Goal: Task Accomplishment & Management: Use online tool/utility

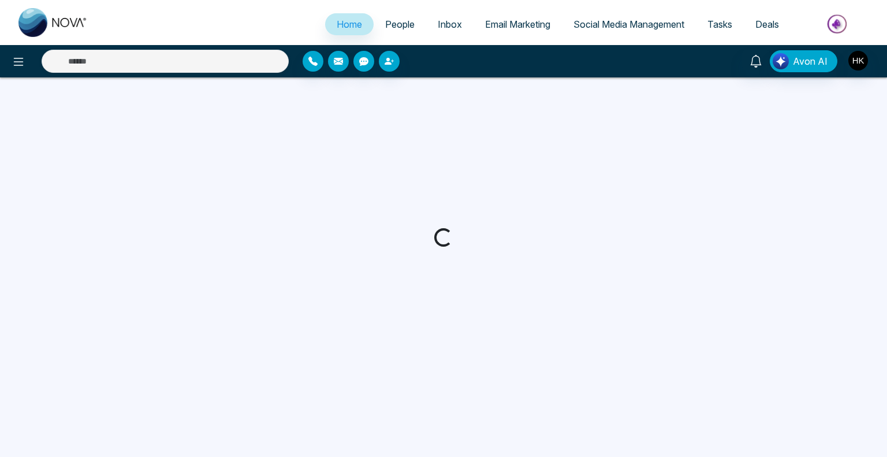
select select "*"
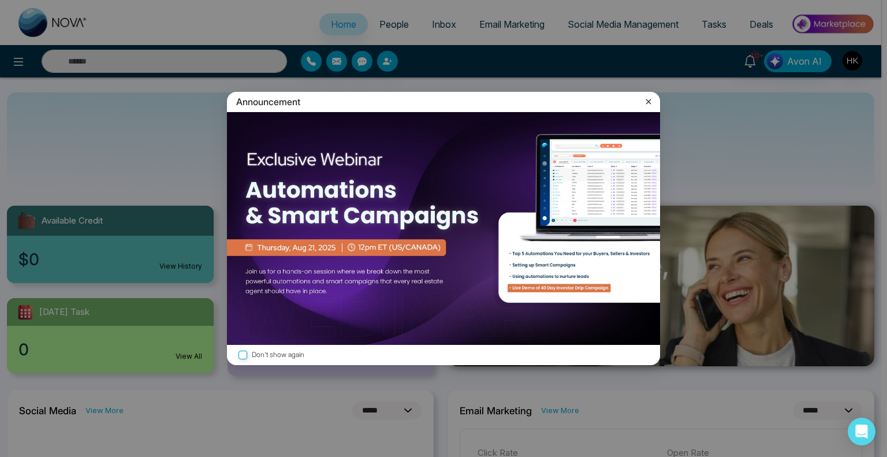
click at [648, 97] on icon at bounding box center [649, 102] width 12 height 12
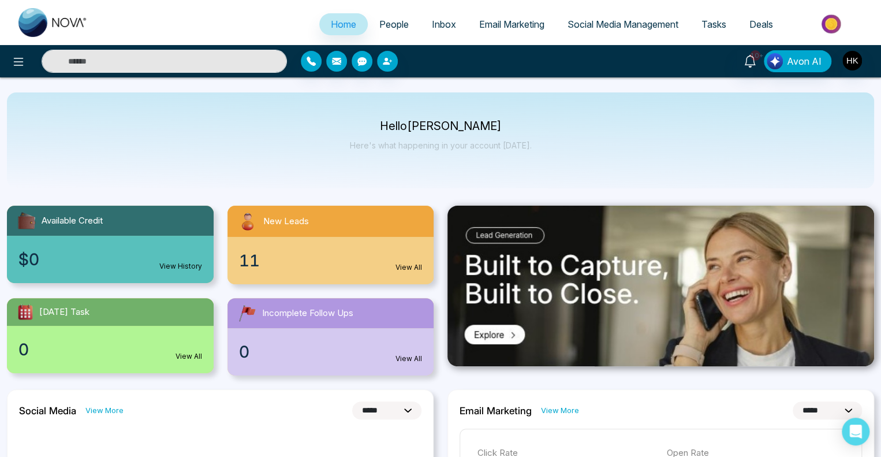
click at [379, 25] on span "People" at bounding box center [393, 24] width 29 height 12
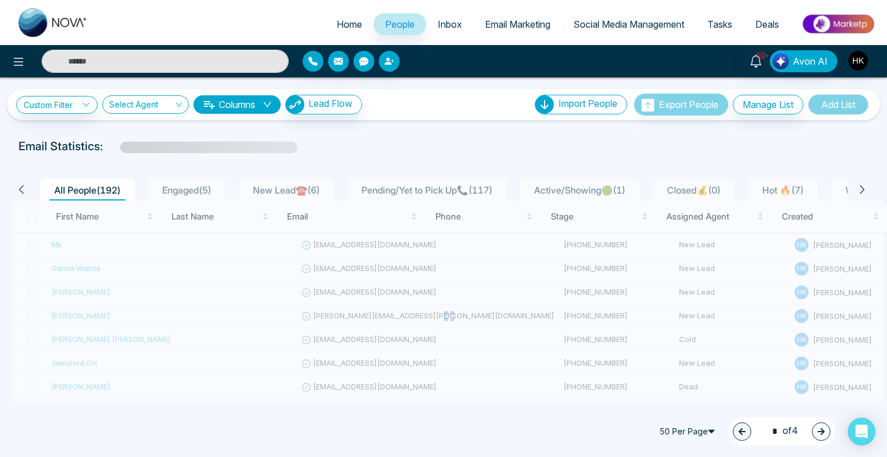
click at [179, 187] on span "Engaged ( 5 )" at bounding box center [187, 190] width 58 height 12
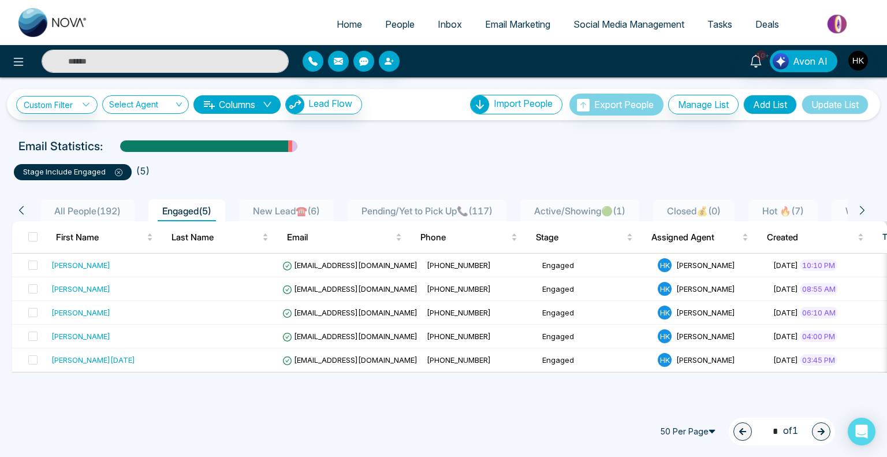
click at [279, 208] on span "New Lead☎️ ( 6 )" at bounding box center [286, 211] width 76 height 12
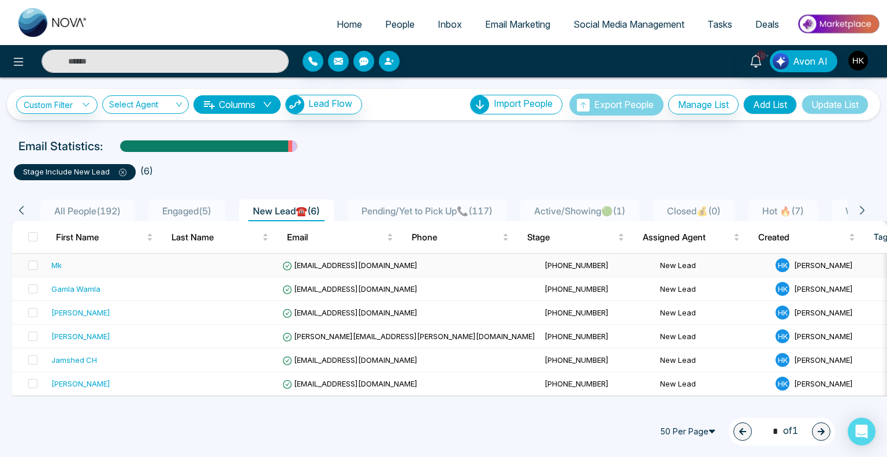
click at [54, 263] on div "Mk" at bounding box center [56, 265] width 10 height 12
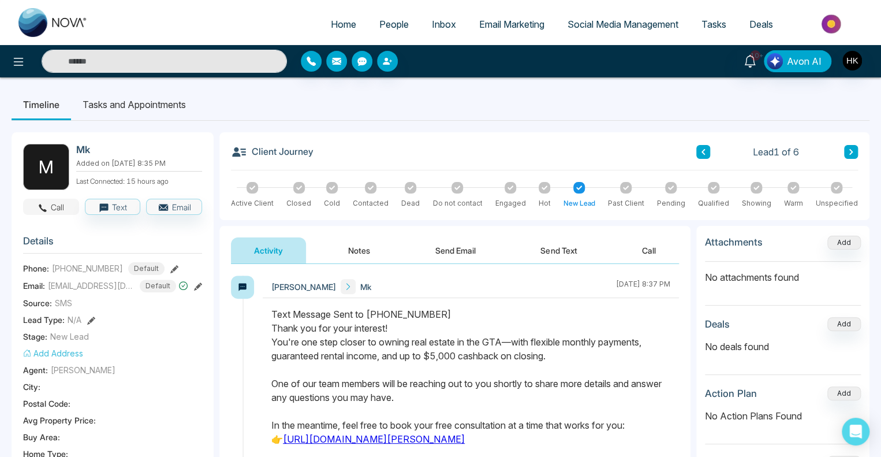
click at [59, 204] on button "Call" at bounding box center [51, 207] width 56 height 16
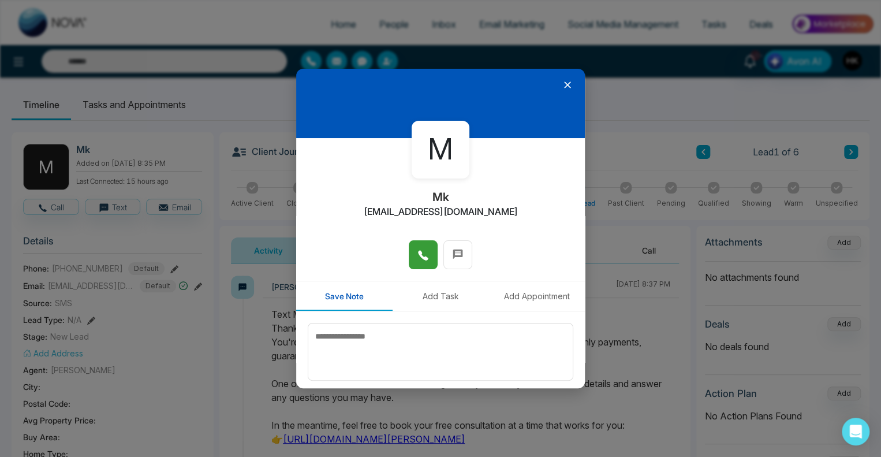
click at [418, 251] on icon at bounding box center [423, 256] width 10 height 10
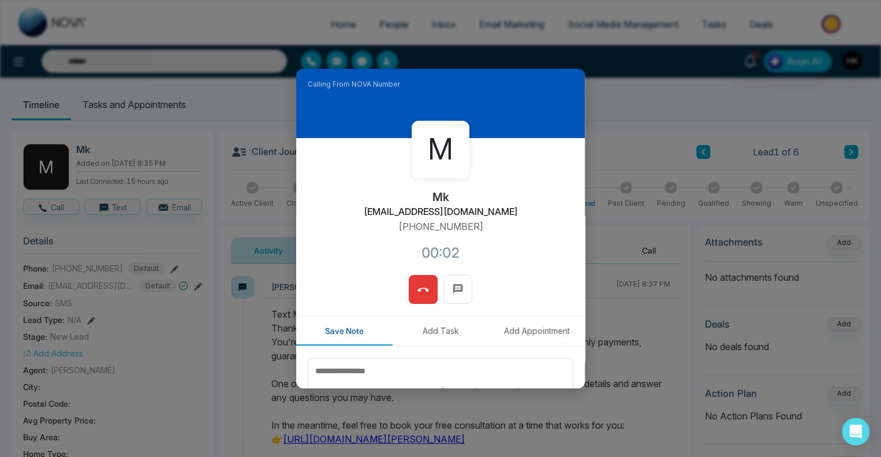
click at [421, 292] on icon at bounding box center [423, 290] width 12 height 12
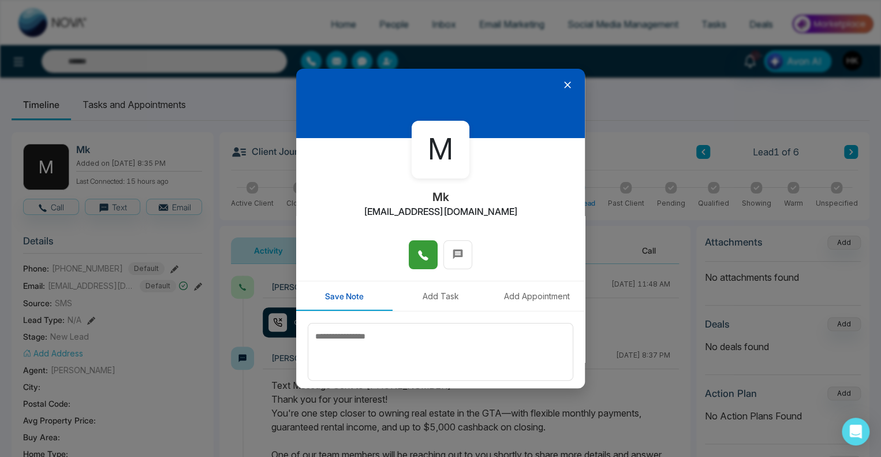
click at [420, 255] on icon at bounding box center [423, 255] width 12 height 12
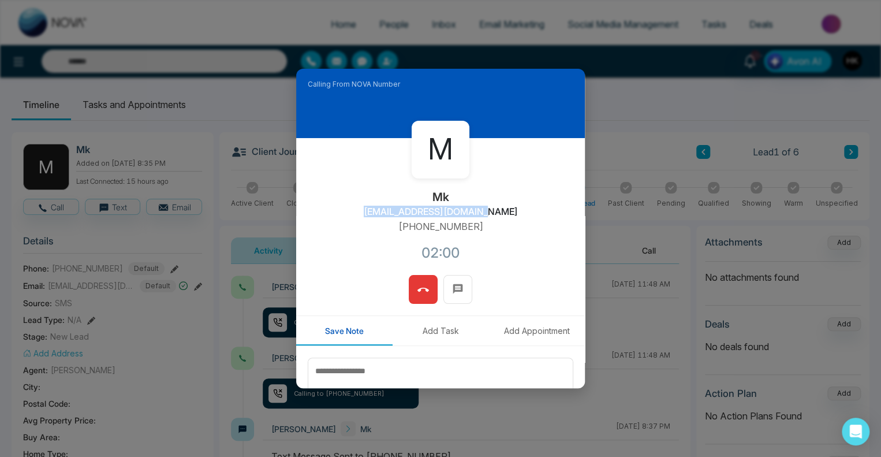
drag, startPoint x: 379, startPoint y: 214, endPoint x: 516, endPoint y: 216, distance: 136.8
click at [516, 216] on div "M Mk [EMAIL_ADDRESS][DOMAIN_NAME] [PHONE_NUMBER]:00" at bounding box center [440, 206] width 289 height 137
click at [496, 212] on h2 "[EMAIL_ADDRESS][DOMAIN_NAME]" at bounding box center [441, 211] width 154 height 11
drag, startPoint x: 499, startPoint y: 211, endPoint x: 376, endPoint y: 210, distance: 122.4
click at [376, 210] on div "M Mk [EMAIL_ADDRESS][DOMAIN_NAME] [PHONE_NUMBER]:03" at bounding box center [440, 206] width 289 height 137
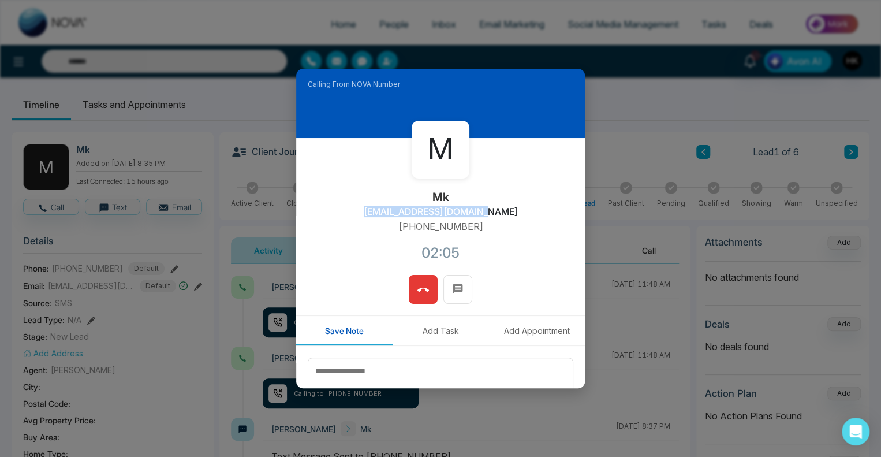
click at [378, 215] on h2 "[EMAIL_ADDRESS][DOMAIN_NAME]" at bounding box center [441, 211] width 154 height 11
click at [376, 225] on div "M Mk [EMAIL_ADDRESS][DOMAIN_NAME] [PHONE_NUMBER]:06" at bounding box center [440, 206] width 289 height 137
drag, startPoint x: 378, startPoint y: 212, endPoint x: 495, endPoint y: 211, distance: 117.2
click at [494, 211] on h2 "[EMAIL_ADDRESS][DOMAIN_NAME]" at bounding box center [441, 211] width 154 height 11
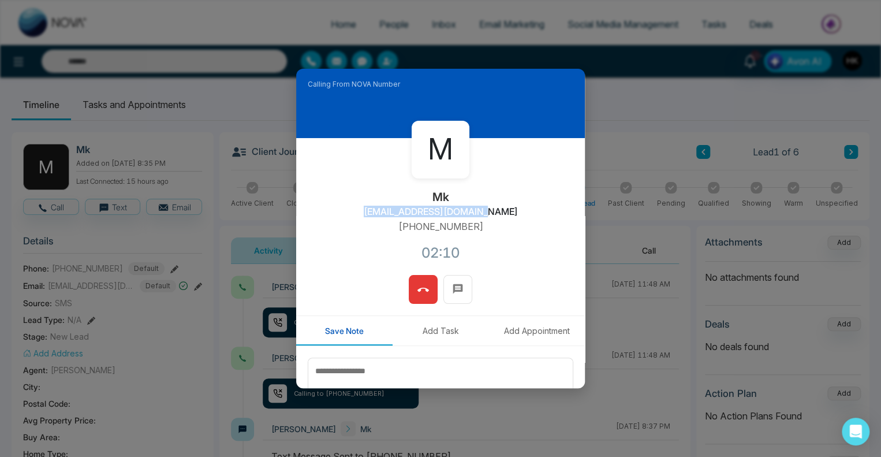
click at [495, 211] on h2 "[EMAIL_ADDRESS][DOMAIN_NAME]" at bounding box center [441, 211] width 154 height 11
drag, startPoint x: 379, startPoint y: 212, endPoint x: 509, endPoint y: 214, distance: 130.5
click at [509, 214] on div "M Mk [EMAIL_ADDRESS][DOMAIN_NAME] [PHONE_NUMBER]:14" at bounding box center [440, 206] width 289 height 137
click at [509, 214] on div "M Mk [EMAIL_ADDRESS][DOMAIN_NAME] [PHONE_NUMBER]:20" at bounding box center [440, 206] width 289 height 137
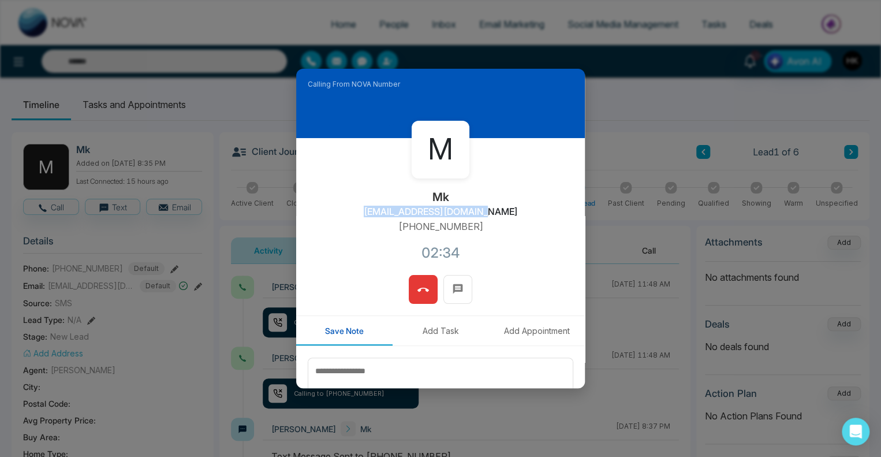
drag, startPoint x: 498, startPoint y: 210, endPoint x: 375, endPoint y: 216, distance: 122.6
click at [375, 216] on div "M Mk [EMAIL_ADDRESS][DOMAIN_NAME] [PHONE_NUMBER]:34" at bounding box center [440, 206] width 289 height 137
copy h2 "[EMAIL_ADDRESS][DOMAIN_NAME]"
click at [417, 289] on icon at bounding box center [423, 289] width 12 height 4
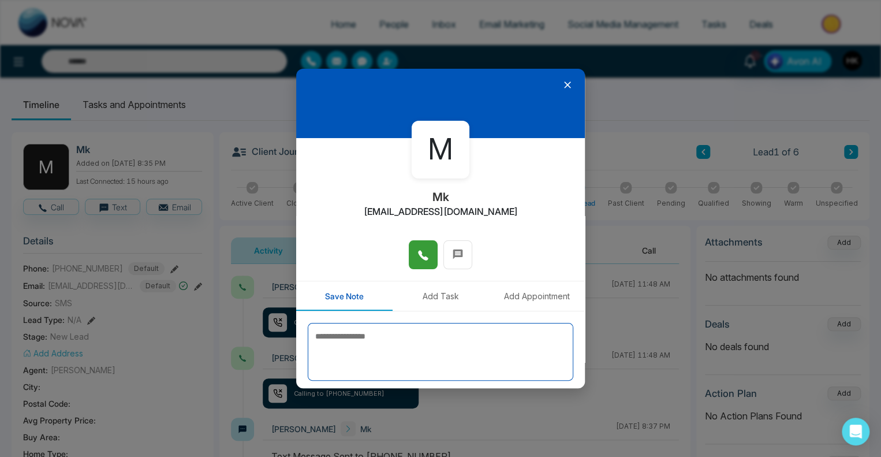
click at [375, 339] on textarea at bounding box center [441, 352] width 266 height 58
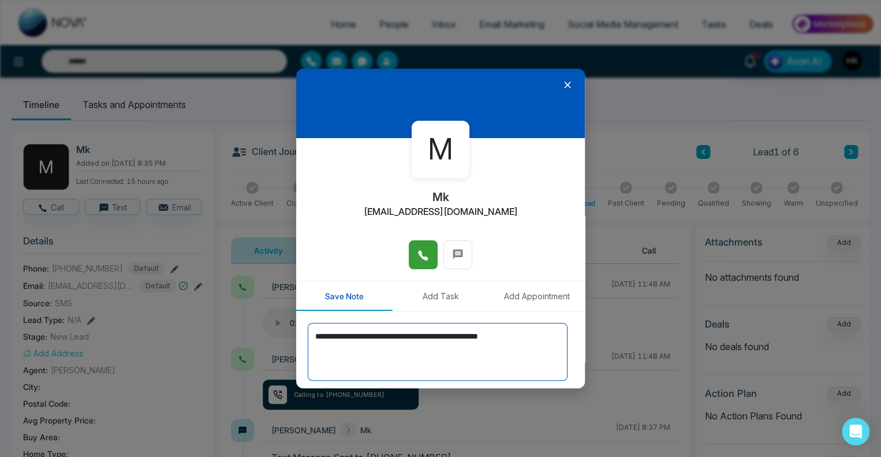
drag, startPoint x: 547, startPoint y: 333, endPoint x: 294, endPoint y: 341, distance: 253.0
click at [294, 341] on div "**********" at bounding box center [440, 228] width 881 height 457
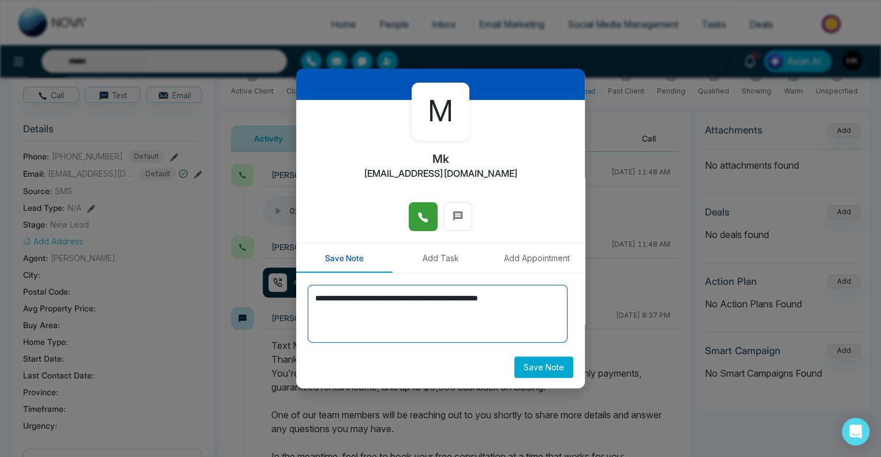
scroll to position [115, 0]
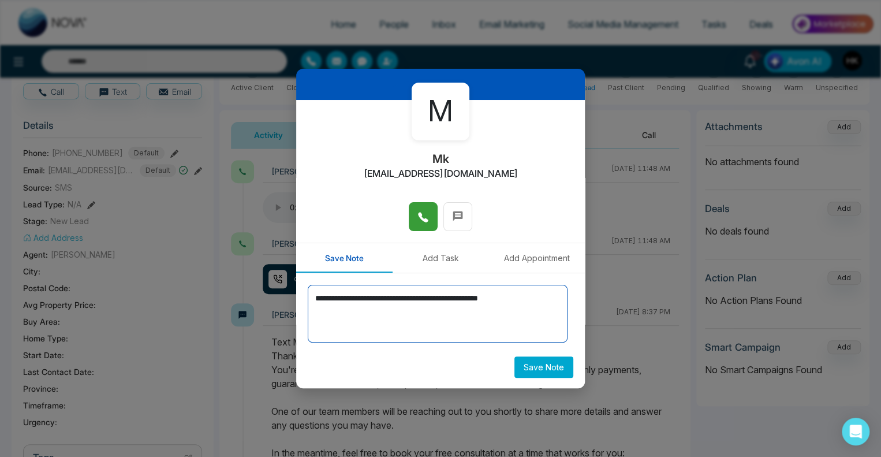
type textarea "**********"
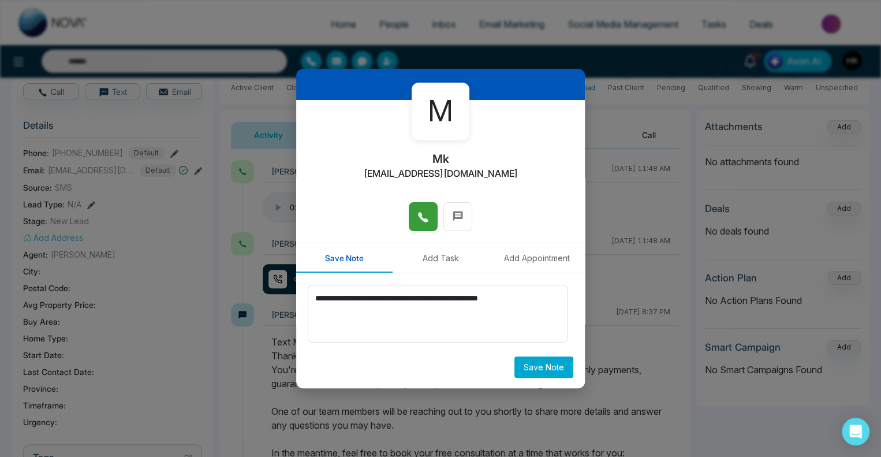
click at [529, 371] on button "Save Note" at bounding box center [543, 366] width 59 height 21
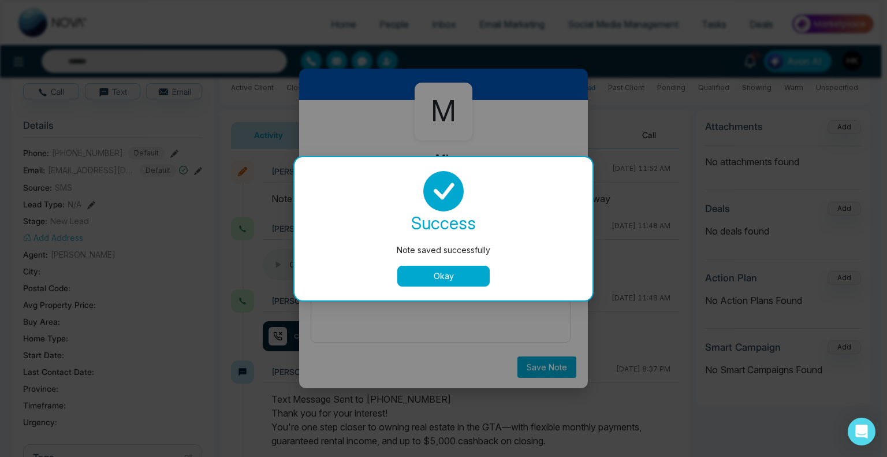
click at [454, 278] on button "Okay" at bounding box center [443, 276] width 92 height 21
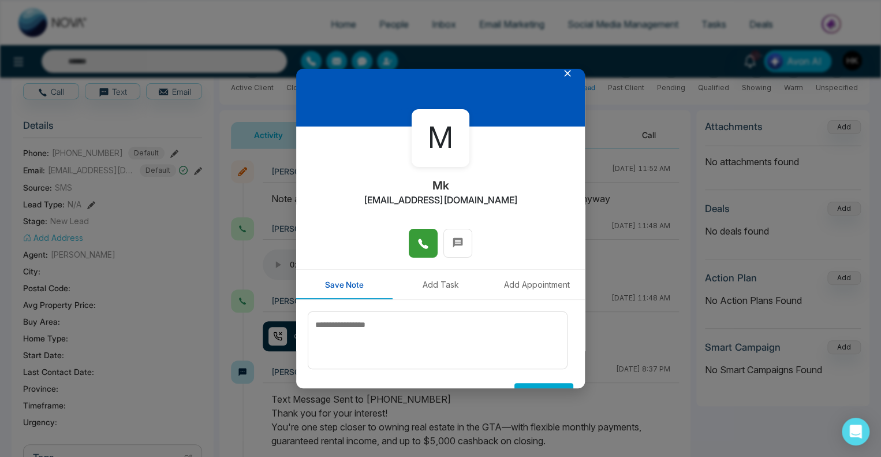
scroll to position [0, 0]
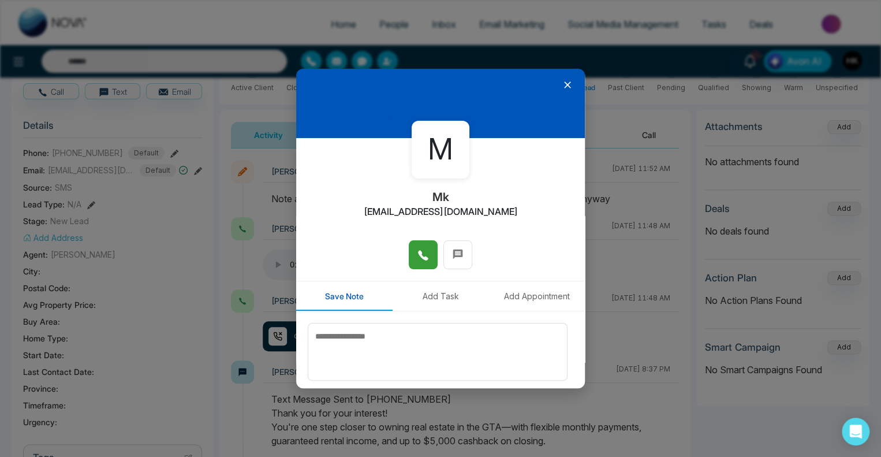
click at [563, 85] on icon at bounding box center [568, 85] width 12 height 12
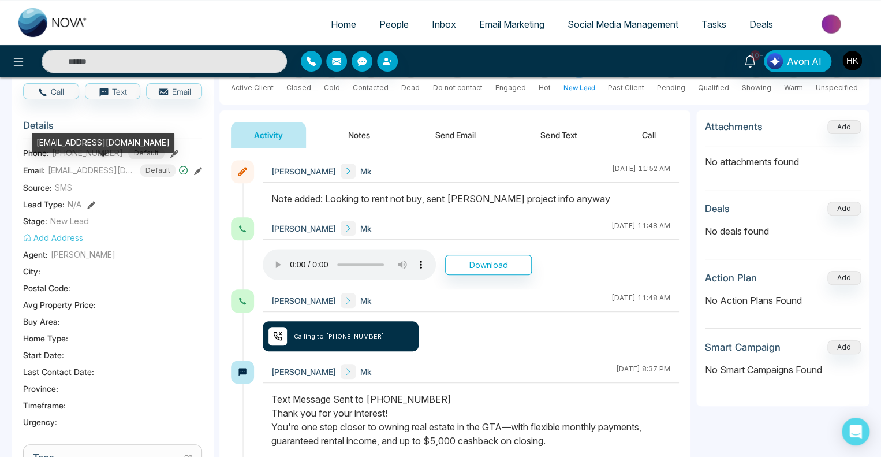
click at [81, 170] on span "[EMAIL_ADDRESS][DOMAIN_NAME]" at bounding box center [91, 170] width 87 height 12
copy span "[EMAIL_ADDRESS][DOMAIN_NAME]"
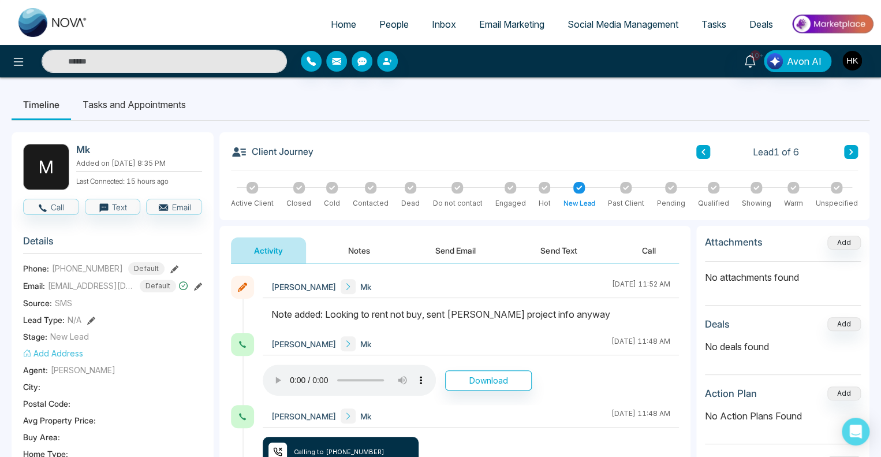
click at [409, 188] on icon at bounding box center [411, 187] width 6 height 4
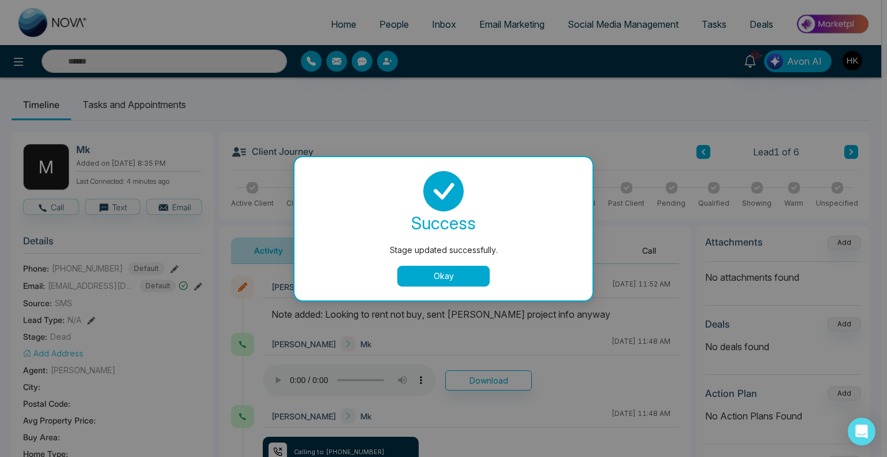
click at [448, 272] on button "Okay" at bounding box center [443, 276] width 92 height 21
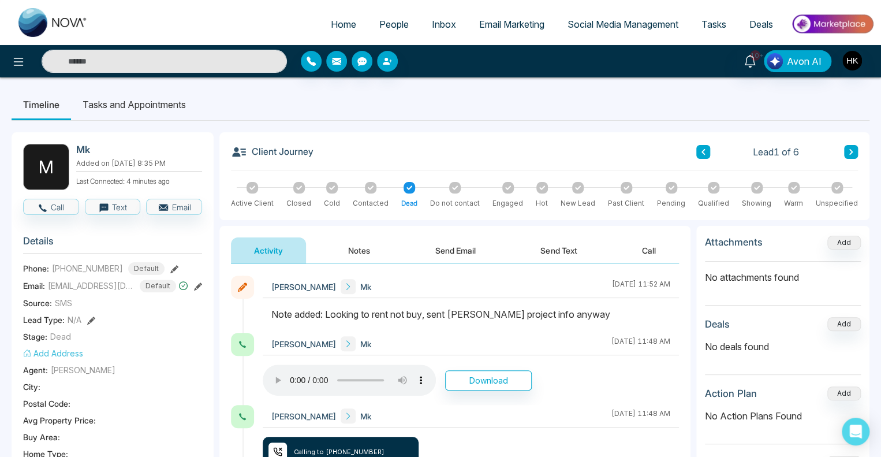
click at [848, 152] on icon at bounding box center [851, 151] width 6 height 7
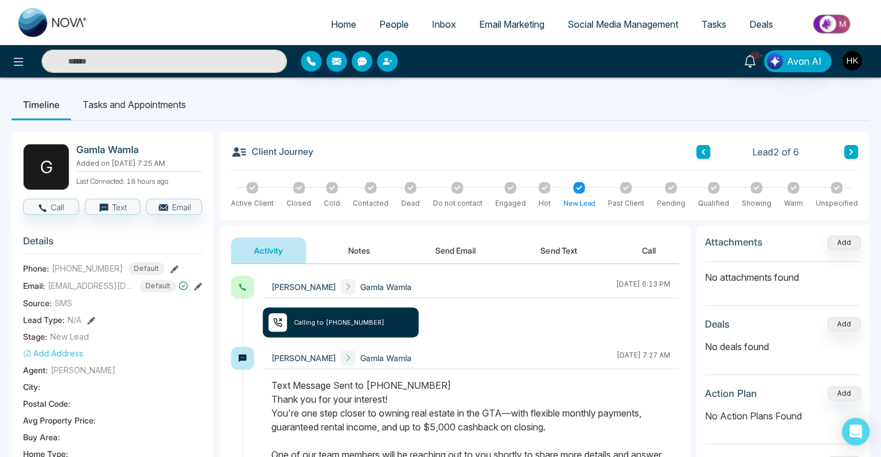
click at [394, 20] on span "People" at bounding box center [393, 24] width 29 height 12
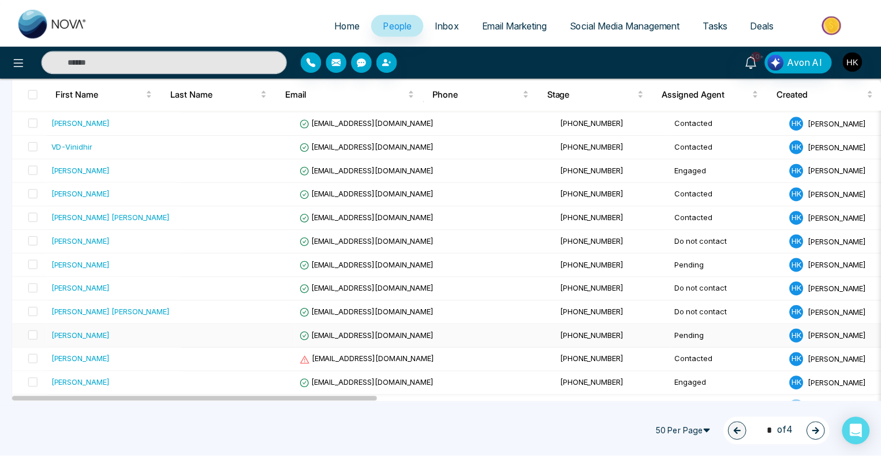
scroll to position [1014, 0]
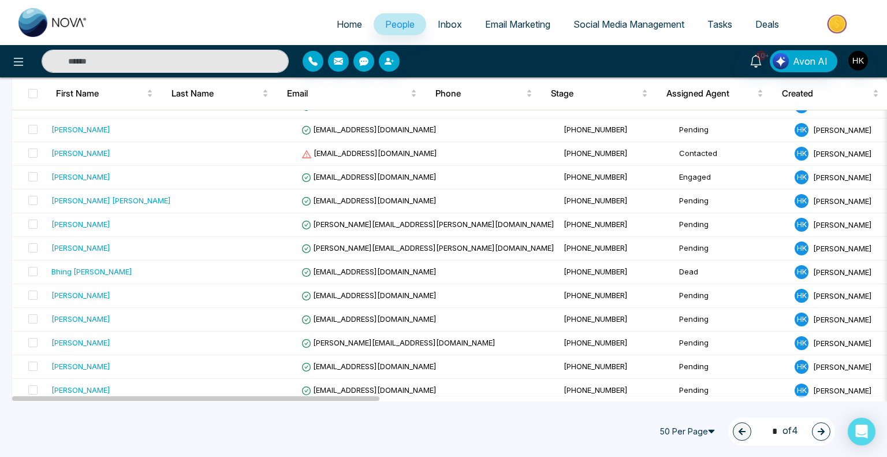
click at [343, 21] on span "Home" at bounding box center [349, 24] width 25 height 12
select select "*"
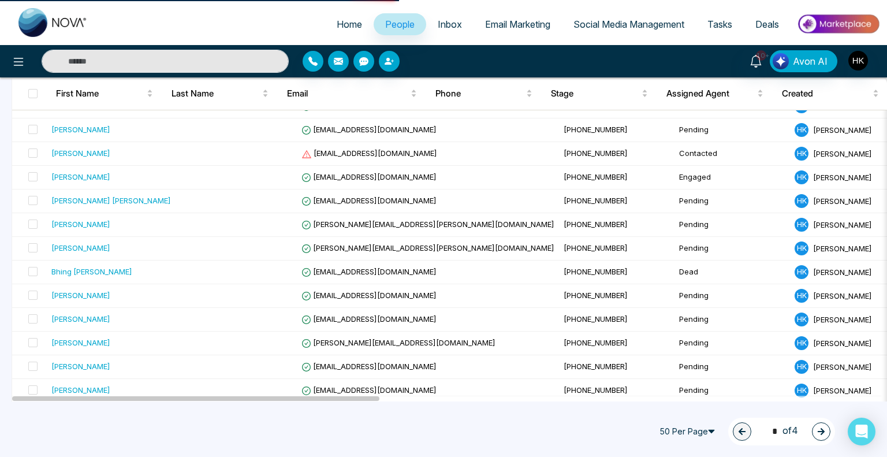
select select "*"
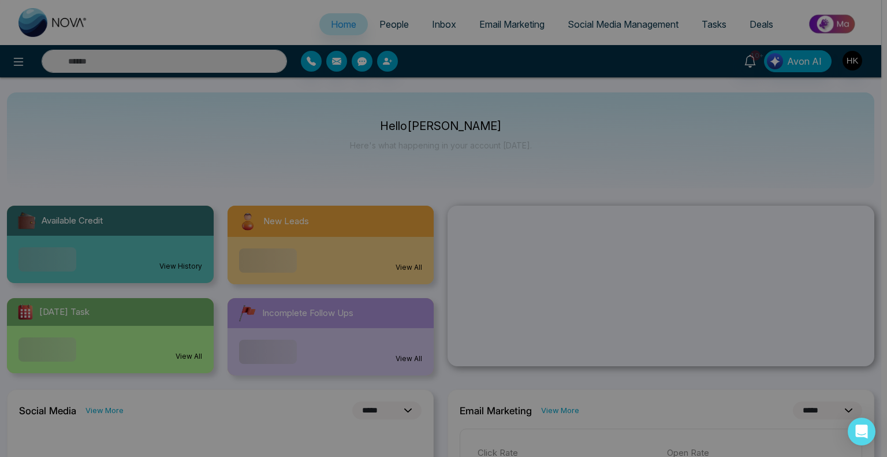
click at [389, 20] on div "Announcement Don't show again" at bounding box center [443, 228] width 887 height 457
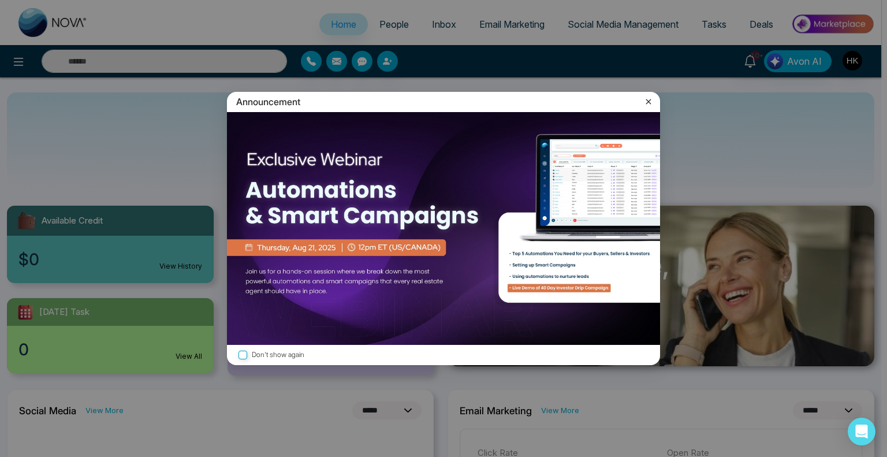
click at [647, 99] on icon at bounding box center [649, 102] width 12 height 12
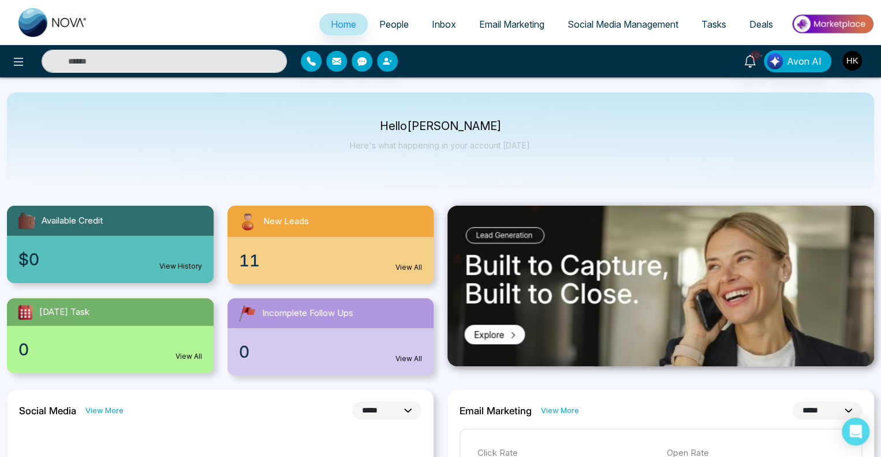
click at [389, 27] on span "People" at bounding box center [393, 24] width 29 height 12
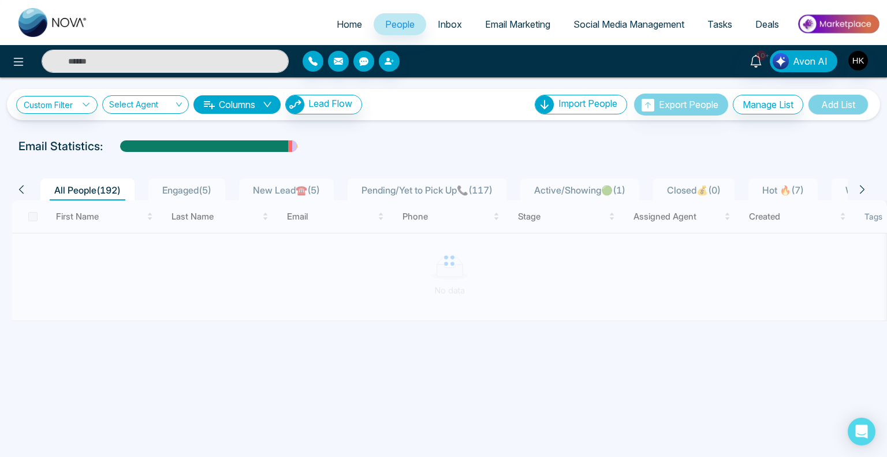
drag, startPoint x: 347, startPoint y: 323, endPoint x: 471, endPoint y: 332, distance: 124.4
click at [471, 332] on div "**********" at bounding box center [443, 228] width 887 height 457
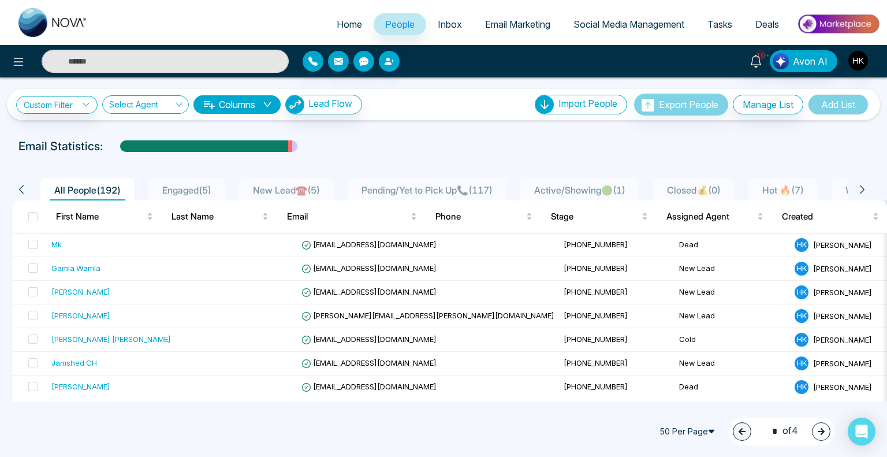
click at [748, 152] on div "Email Statistics:" at bounding box center [443, 145] width 850 height 17
click at [808, 186] on span "Hot 🔥 ( 7 )" at bounding box center [782, 190] width 51 height 12
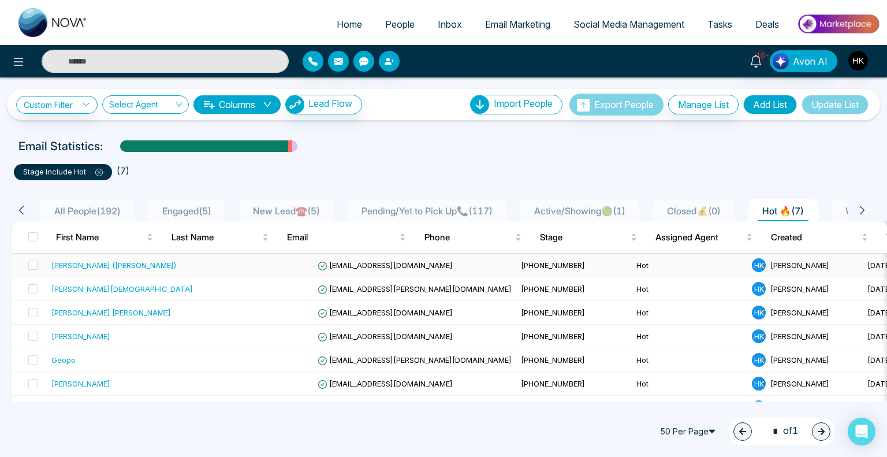
click at [96, 264] on div "[PERSON_NAME] ([PERSON_NAME])" at bounding box center [113, 265] width 125 height 12
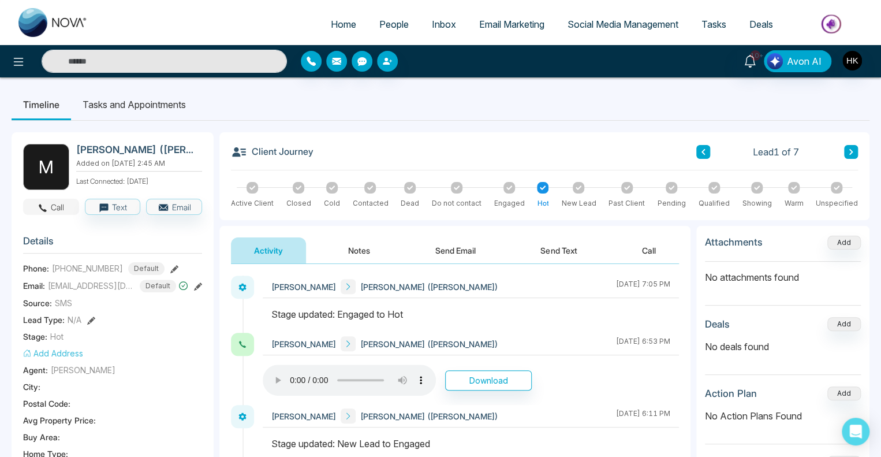
click at [61, 203] on button "Call" at bounding box center [51, 207] width 56 height 16
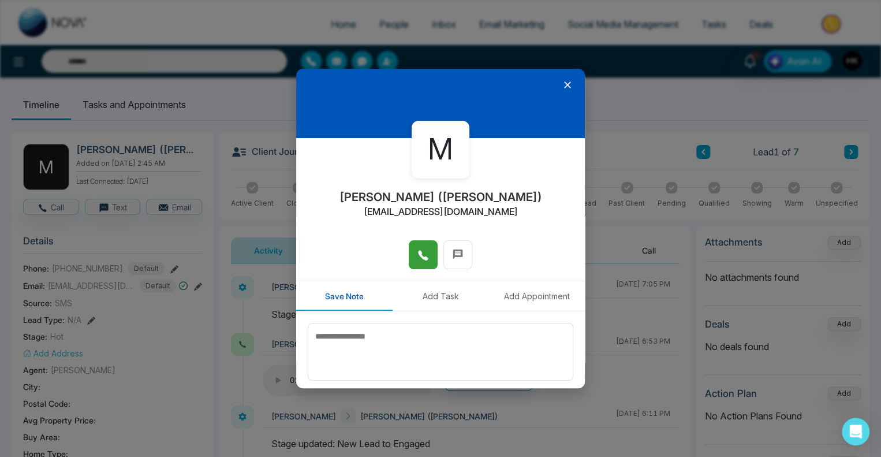
click at [423, 251] on icon at bounding box center [423, 255] width 12 height 12
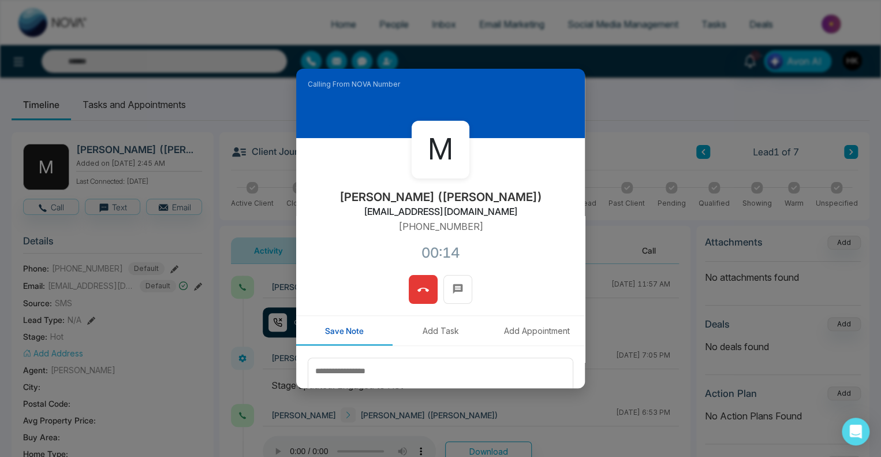
click at [423, 285] on icon at bounding box center [423, 290] width 12 height 12
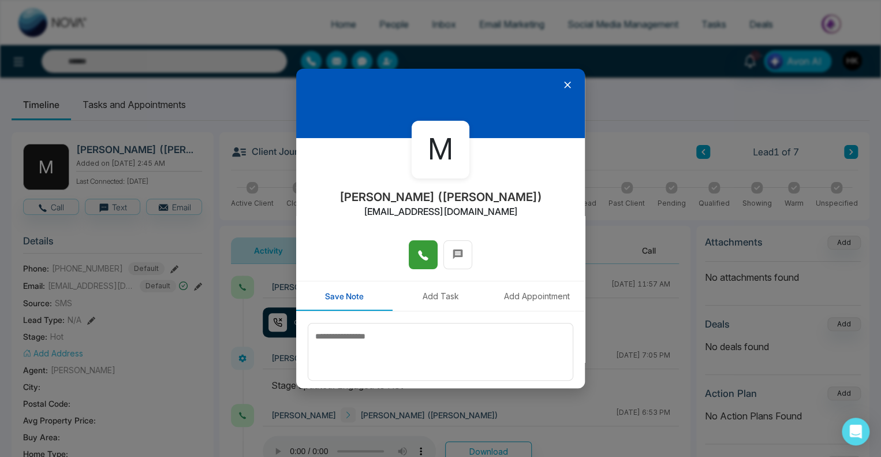
click at [562, 83] on icon at bounding box center [568, 85] width 12 height 12
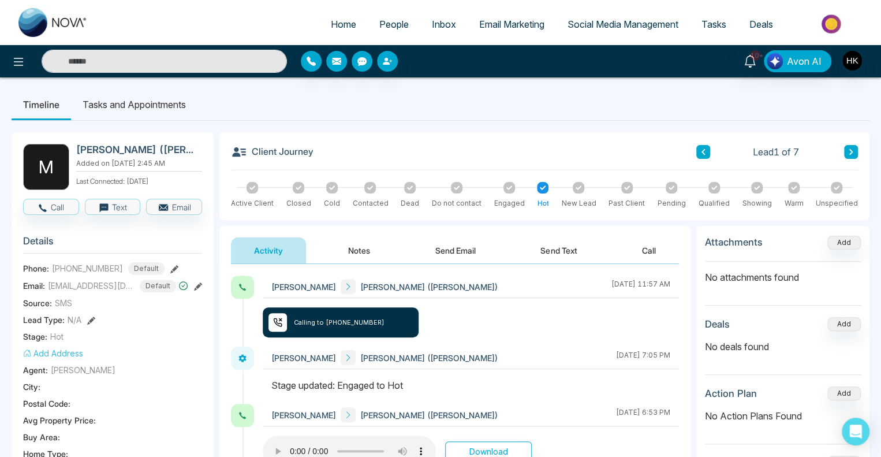
click at [566, 250] on button "Send Text" at bounding box center [558, 250] width 83 height 26
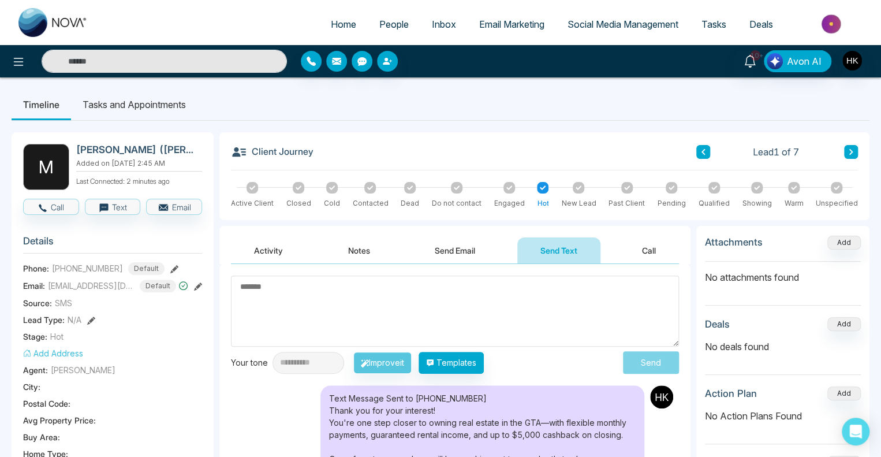
click at [450, 118] on ul "Timeline Tasks and Appointments" at bounding box center [441, 104] width 858 height 31
click at [850, 148] on icon at bounding box center [851, 151] width 6 height 7
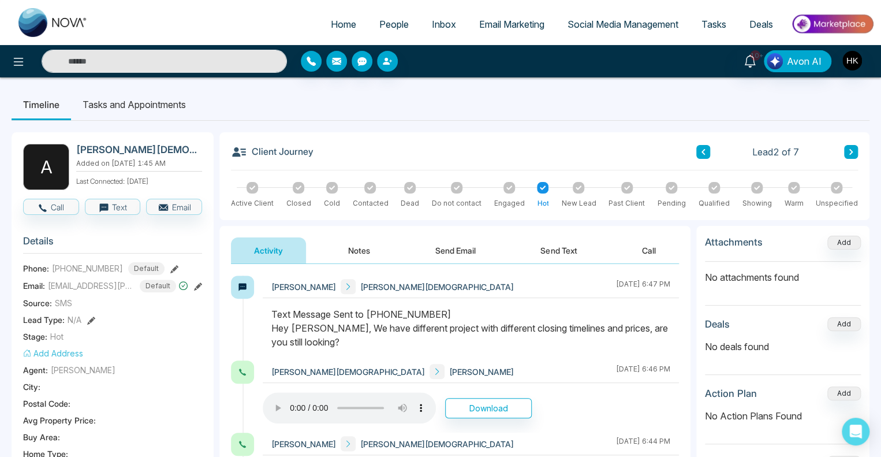
click at [849, 156] on button at bounding box center [851, 152] width 14 height 14
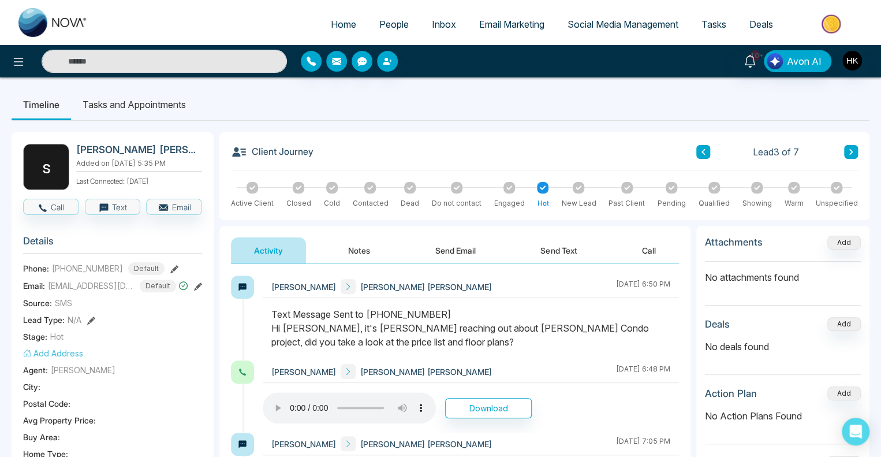
click at [848, 152] on icon at bounding box center [851, 151] width 6 height 7
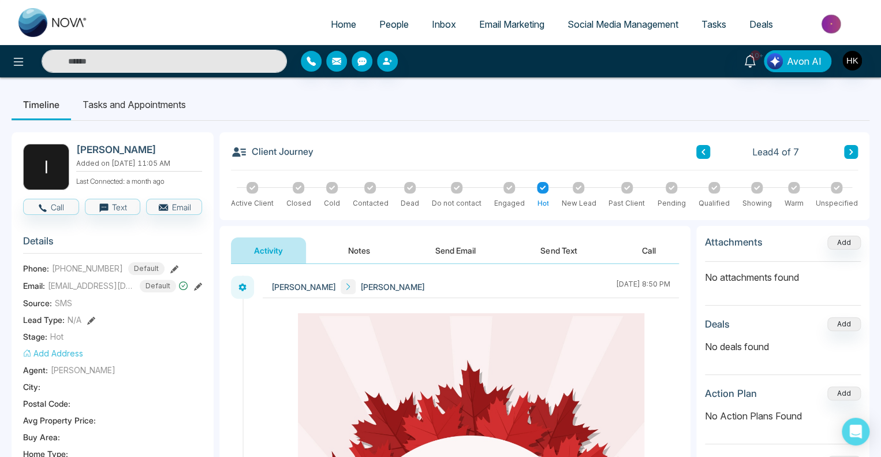
click at [700, 148] on icon at bounding box center [703, 151] width 6 height 7
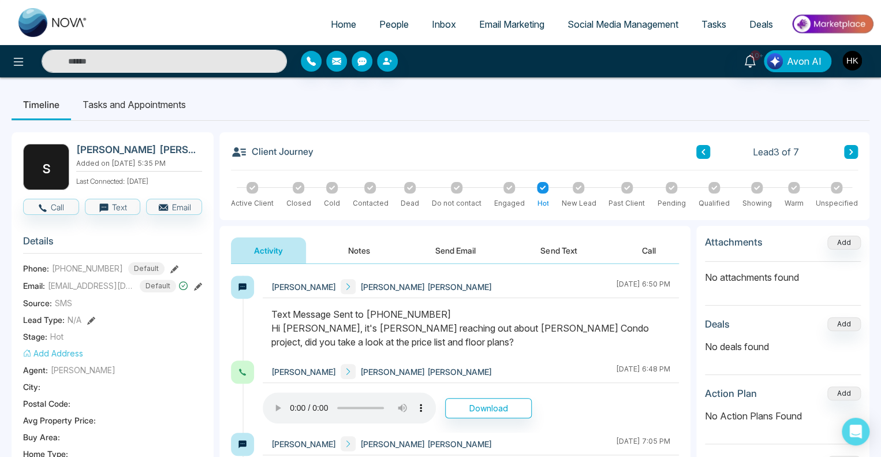
drag, startPoint x: 277, startPoint y: 328, endPoint x: 441, endPoint y: 358, distance: 166.7
click at [441, 358] on div at bounding box center [471, 333] width 416 height 53
click at [442, 357] on div at bounding box center [471, 333] width 416 height 53
click at [65, 204] on button "Call" at bounding box center [51, 207] width 56 height 16
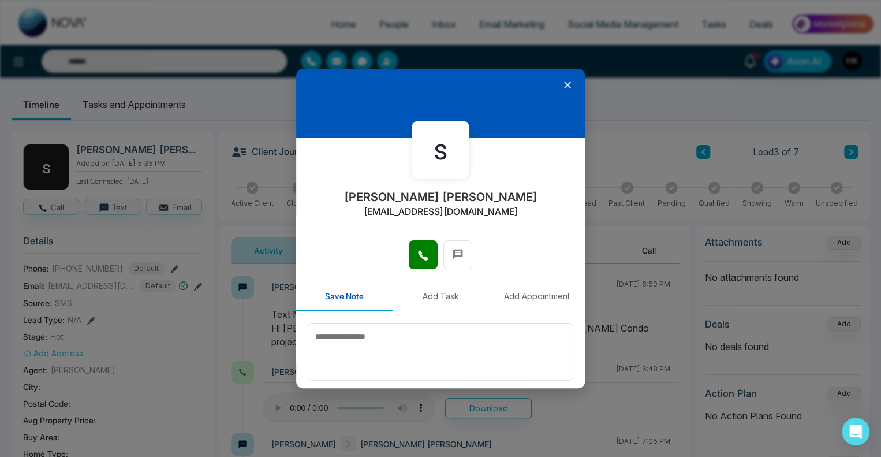
drag, startPoint x: 422, startPoint y: 254, endPoint x: 470, endPoint y: 221, distance: 58.6
click at [470, 221] on div "s [PERSON_NAME] [PERSON_NAME] [PERSON_NAME][EMAIL_ADDRESS][DOMAIN_NAME] Save No…" at bounding box center [440, 229] width 289 height 320
click at [470, 226] on div "s [PERSON_NAME] [PERSON_NAME] [PERSON_NAME][EMAIL_ADDRESS][DOMAIN_NAME]" at bounding box center [440, 189] width 289 height 102
click at [562, 88] on icon at bounding box center [568, 85] width 12 height 12
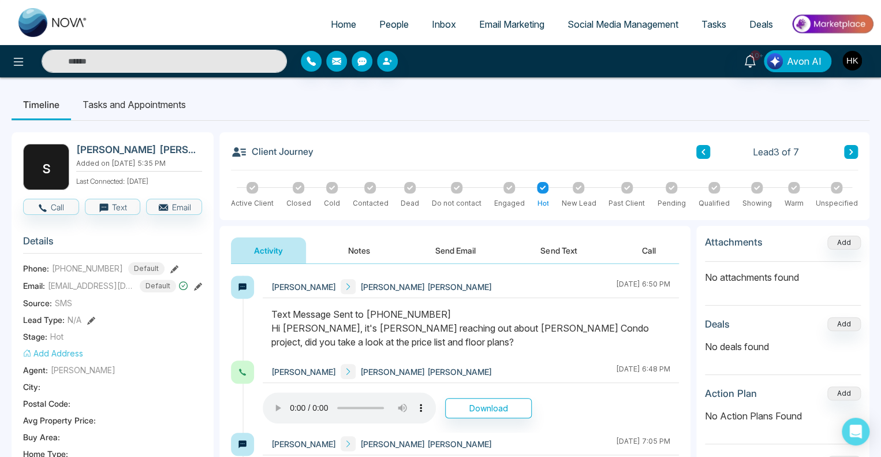
click at [333, 28] on span "Home" at bounding box center [343, 24] width 25 height 12
select select "*"
